Goal: Task Accomplishment & Management: Complete application form

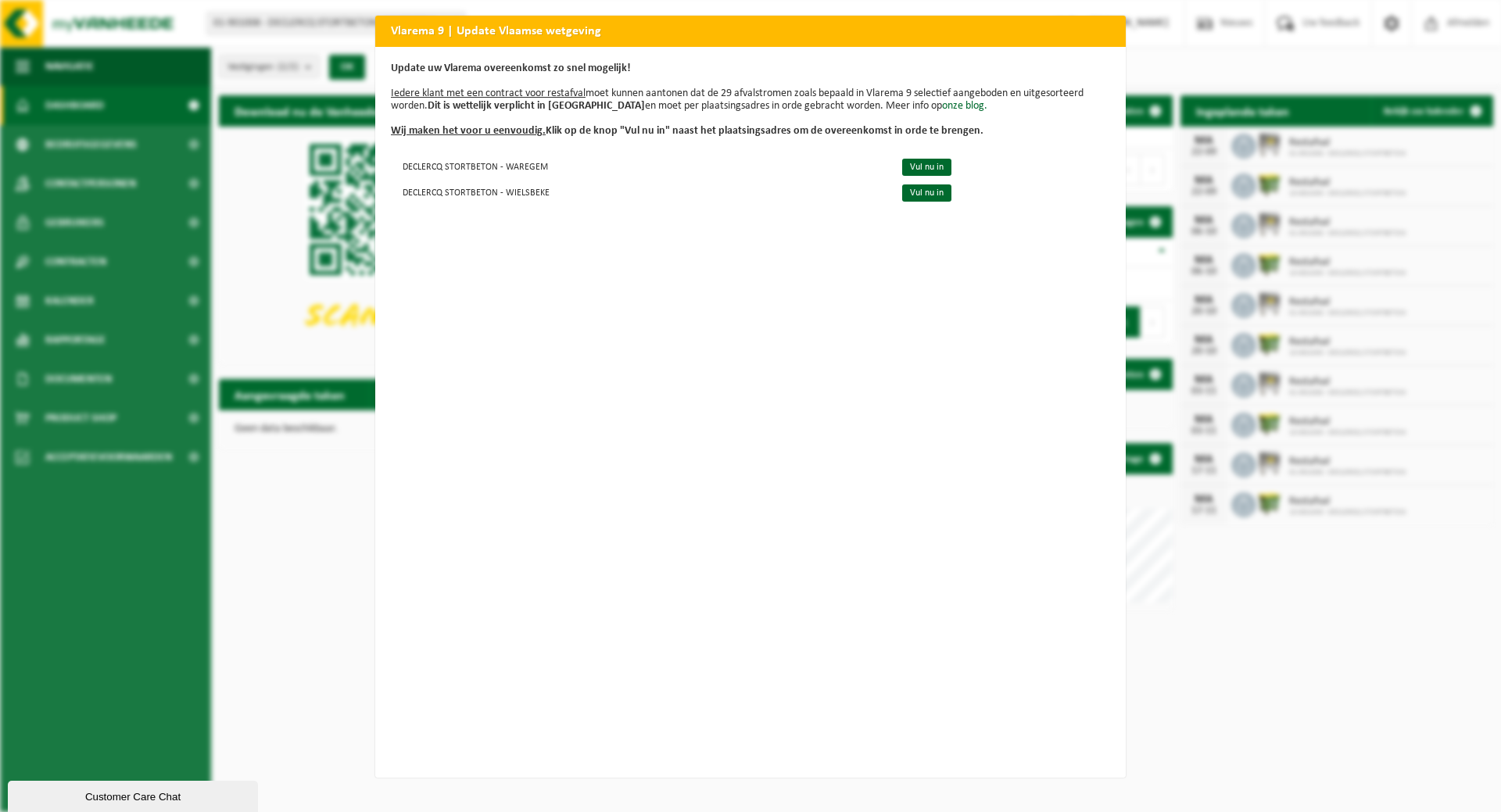
click at [1279, 242] on div "Vlarema 9 | Update Vlaamse wetgeving Update uw Vlarema overeenkomst zo snel mog…" at bounding box center [750, 406] width 1501 height 812
click at [1296, 231] on div "Vlarema 9 | Update Vlaamse wetgeving Update uw Vlarema overeenkomst zo snel mog…" at bounding box center [750, 406] width 1501 height 812
click at [913, 171] on link "Vul nu in" at bounding box center [926, 167] width 50 height 17
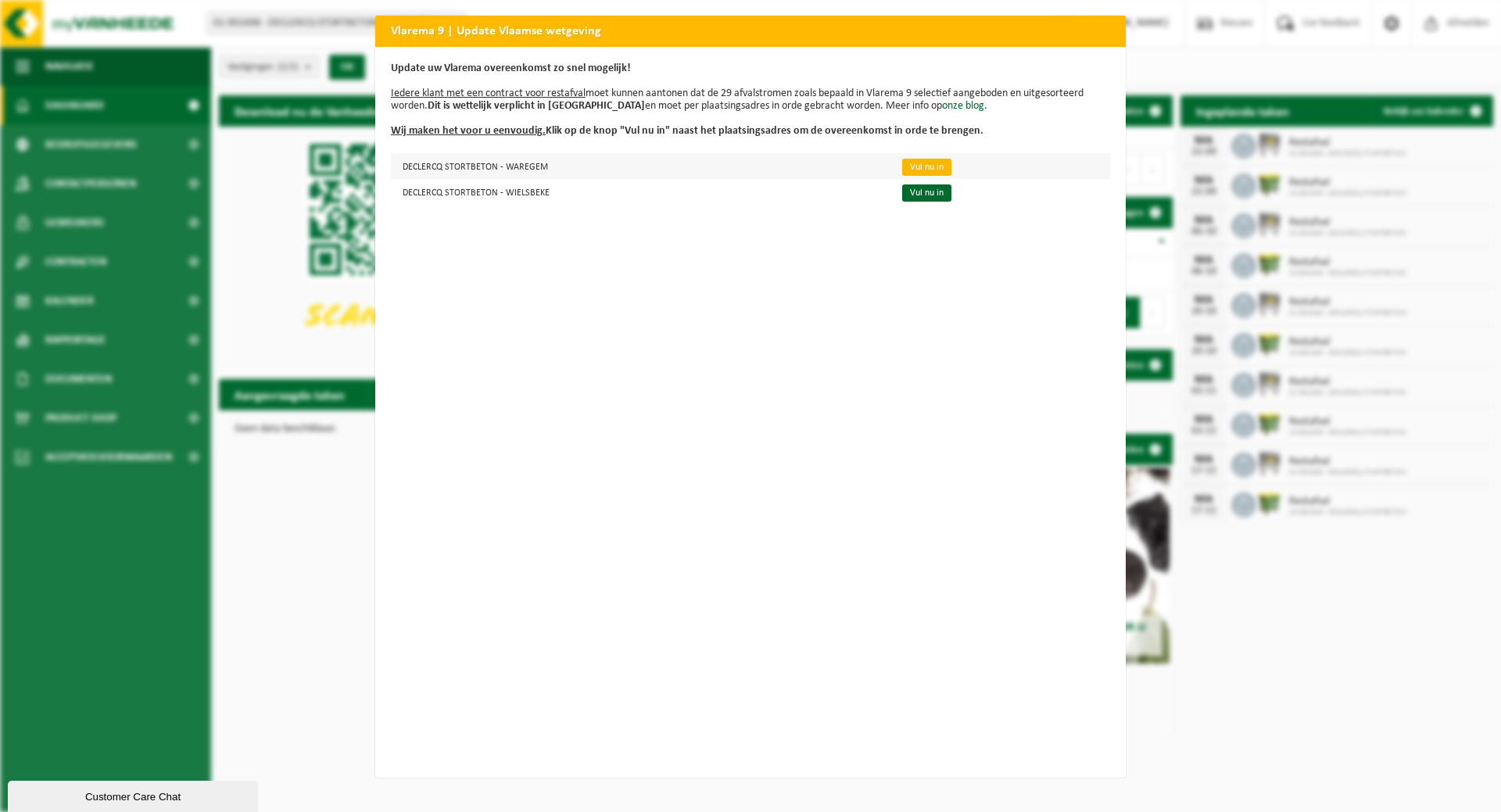
click at [901, 166] on link "Vul nu in" at bounding box center [926, 167] width 50 height 17
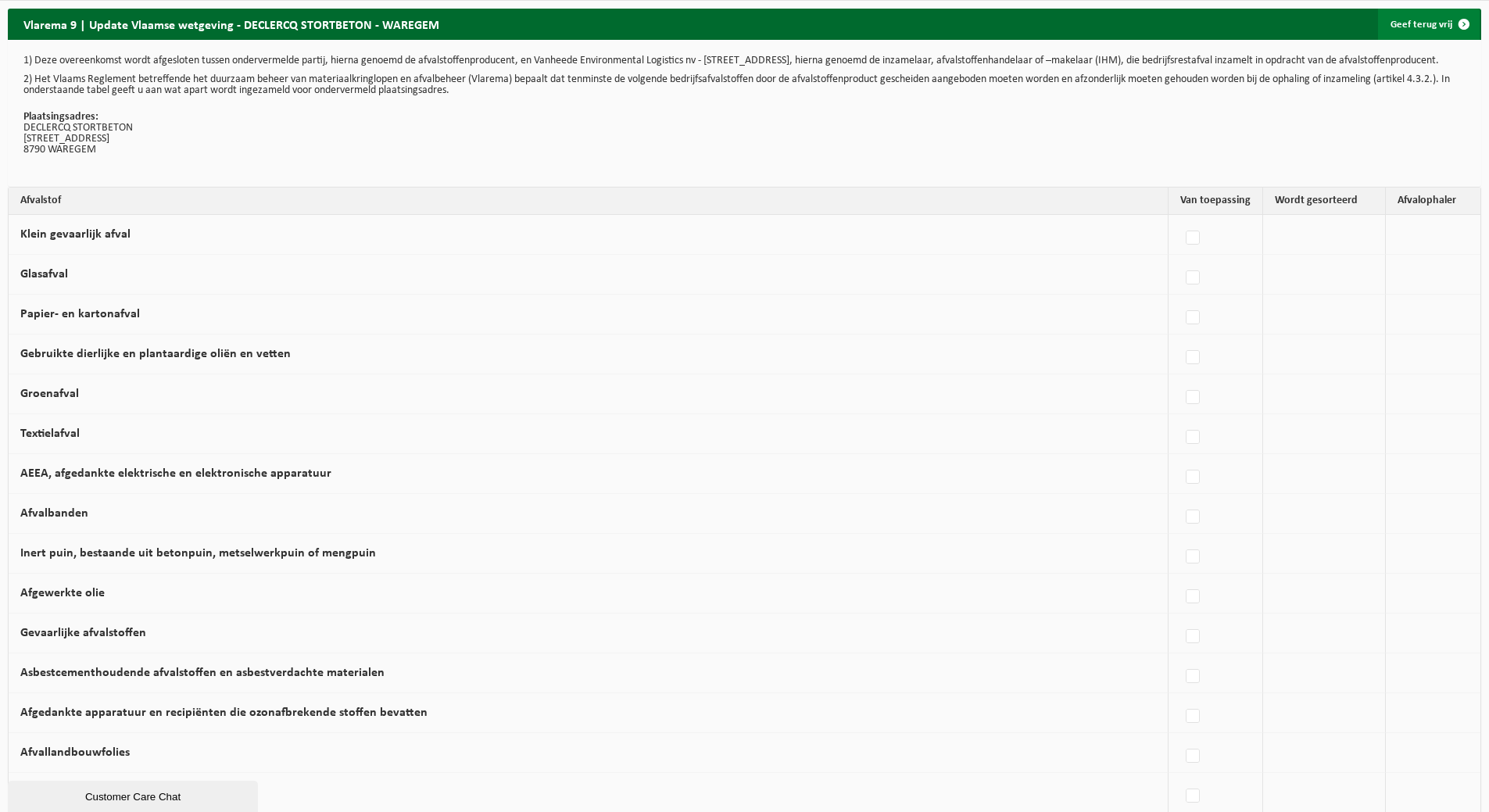
click at [1423, 28] on link "Geef terug vrij" at bounding box center [1428, 24] width 101 height 31
